Goal: Check status

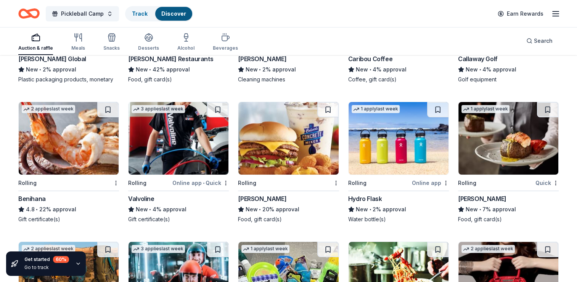
scroll to position [2806, 0]
click at [137, 11] on link "Track" at bounding box center [140, 13] width 16 height 6
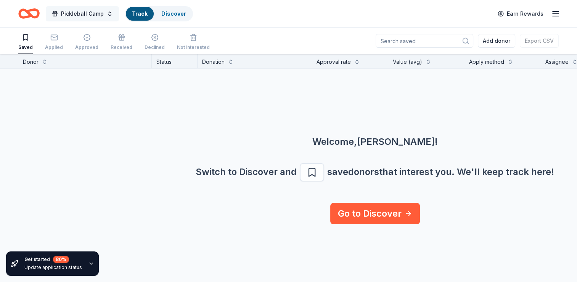
click at [108, 16] on button "Pickleball Camp" at bounding box center [82, 13] width 73 height 15
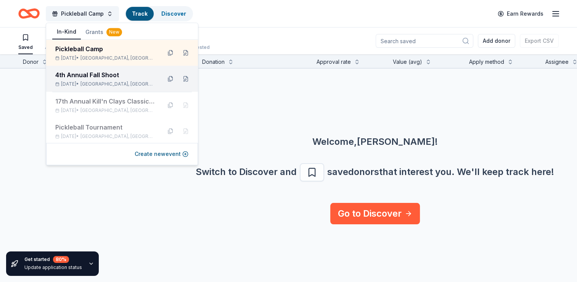
click at [95, 71] on div "4th Annual Fall Shoot" at bounding box center [105, 74] width 100 height 9
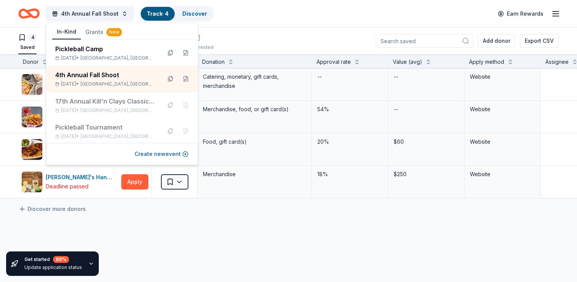
click at [309, 5] on div "4th Annual Fall Shoot Track · 4 Discover Earn Rewards" at bounding box center [288, 14] width 541 height 18
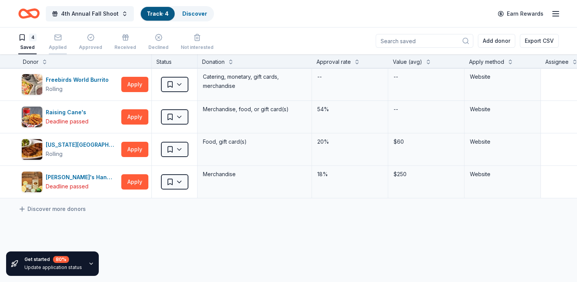
click at [55, 38] on icon "button" at bounding box center [58, 38] width 8 height 8
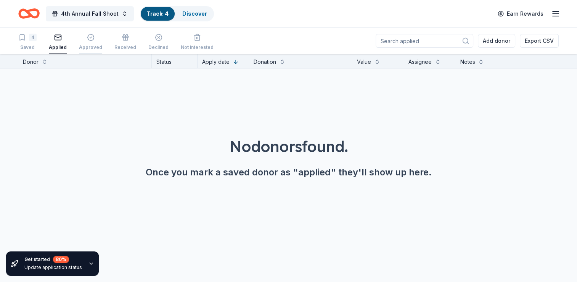
click at [90, 46] on div "Approved" at bounding box center [90, 47] width 23 height 6
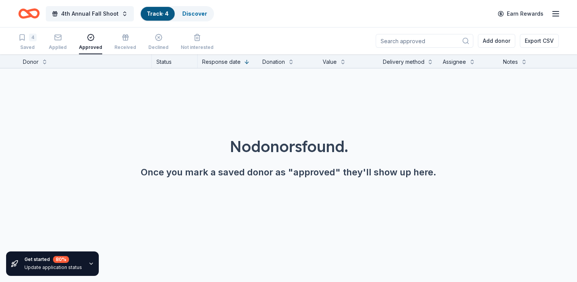
click at [155, 11] on link "Track · 4" at bounding box center [158, 13] width 22 height 6
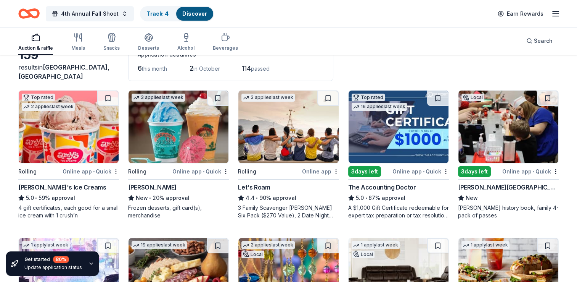
scroll to position [76, 0]
